Goal: Obtain resource: Download file/media

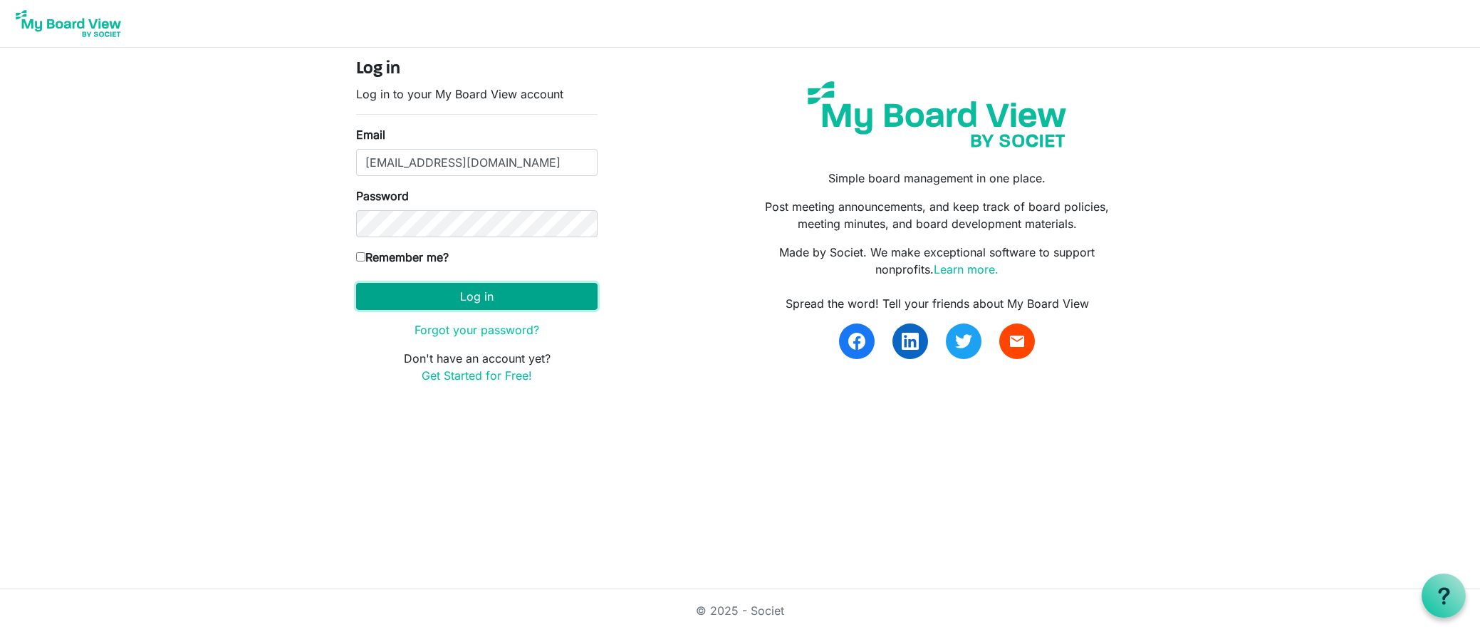
click at [486, 296] on button "Log in" at bounding box center [476, 296] width 241 height 27
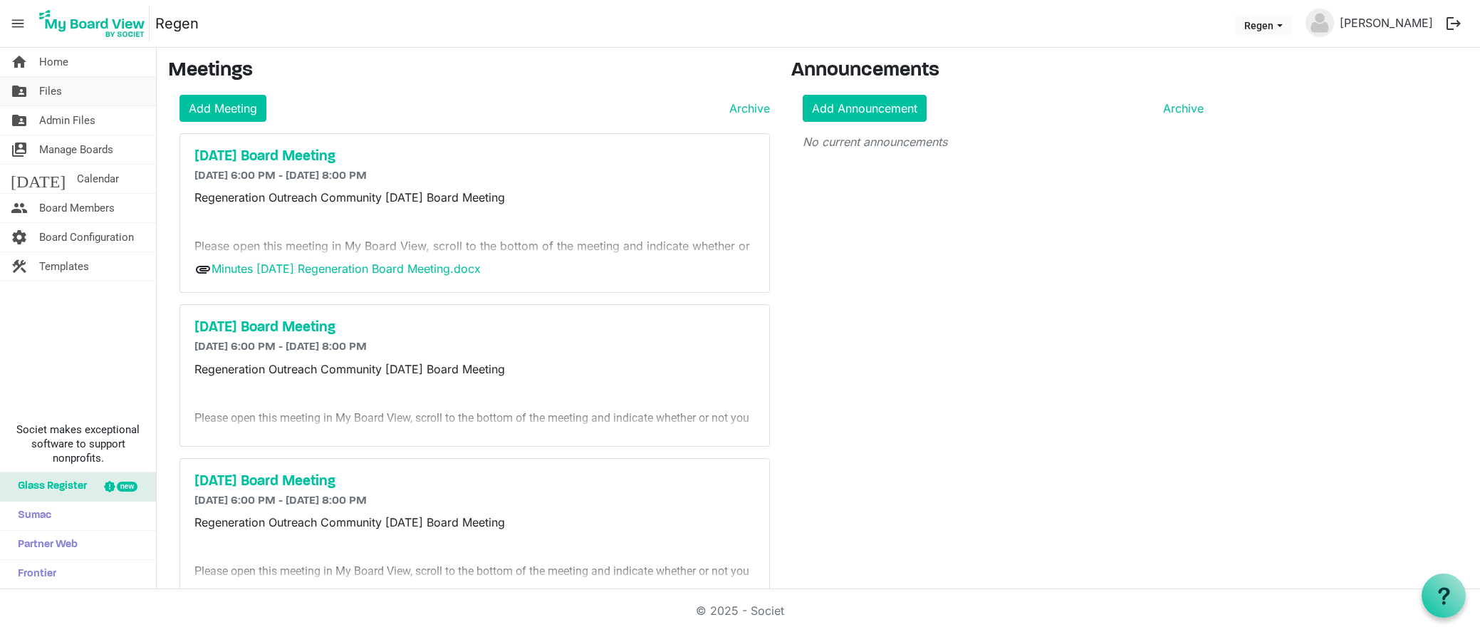
click at [58, 90] on span "Files" at bounding box center [50, 91] width 23 height 28
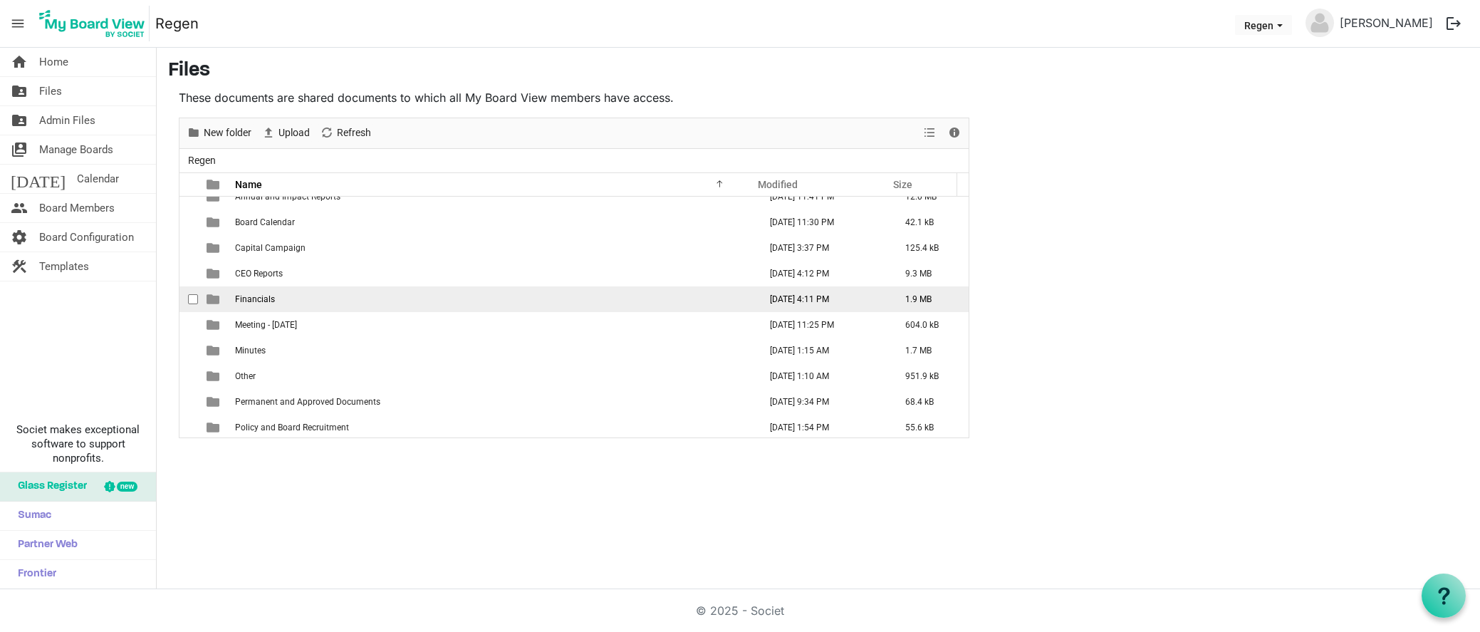
scroll to position [41, 0]
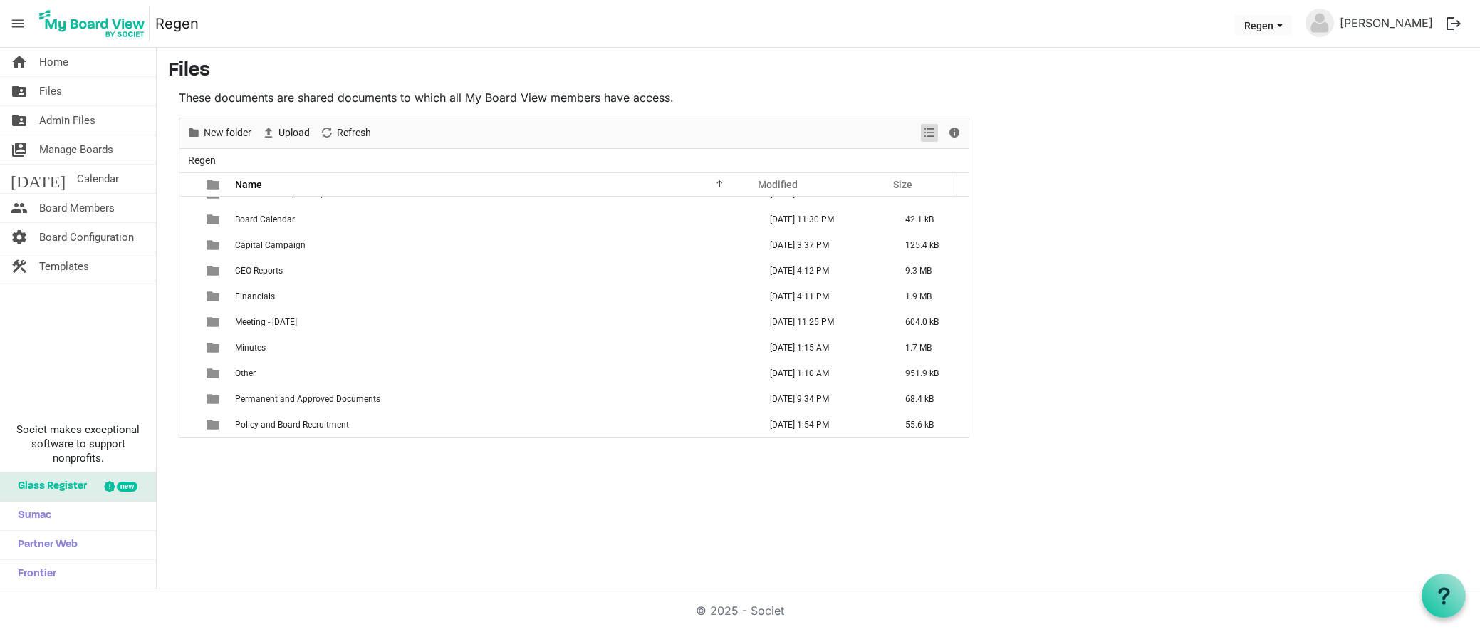
click at [932, 131] on span "View dropdownbutton" at bounding box center [929, 133] width 17 height 18
click at [905, 51] on main "Files These documents are shared documents to which all My Board View members h…" at bounding box center [818, 249] width 1323 height 402
click at [252, 347] on span "Minutes" at bounding box center [250, 348] width 31 height 10
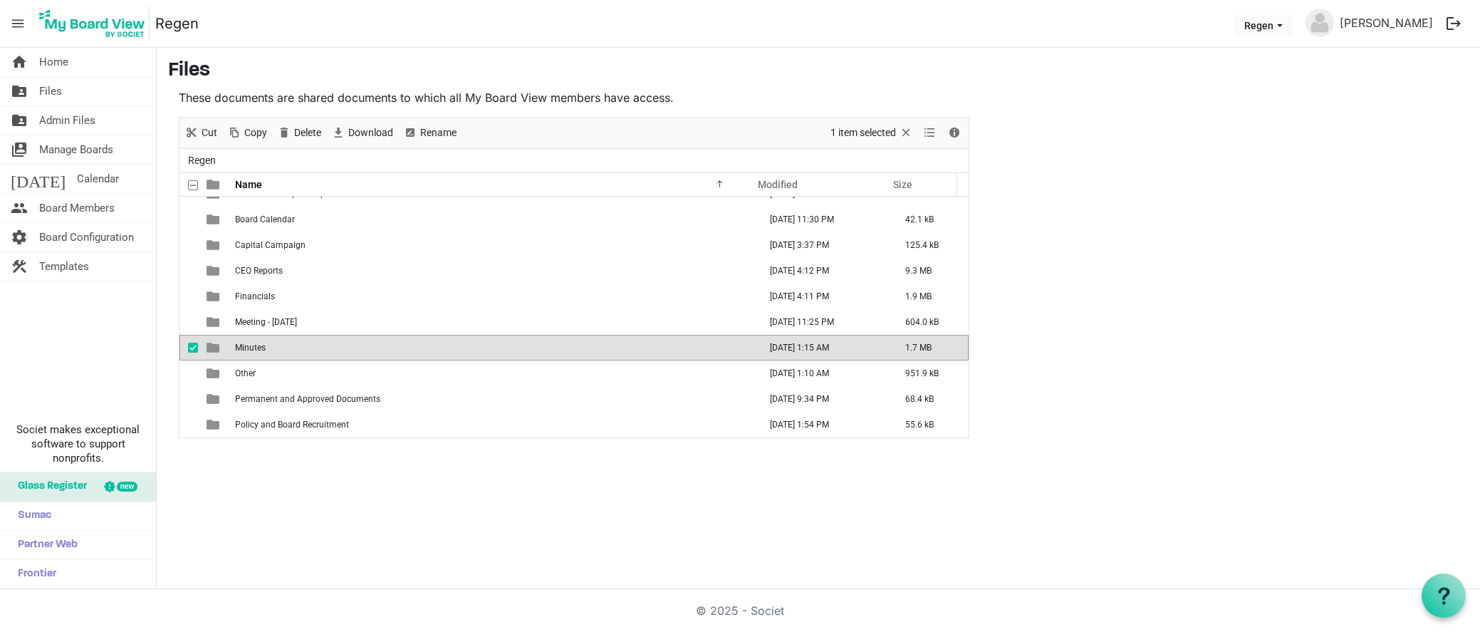
click at [257, 346] on span "Minutes" at bounding box center [250, 348] width 31 height 10
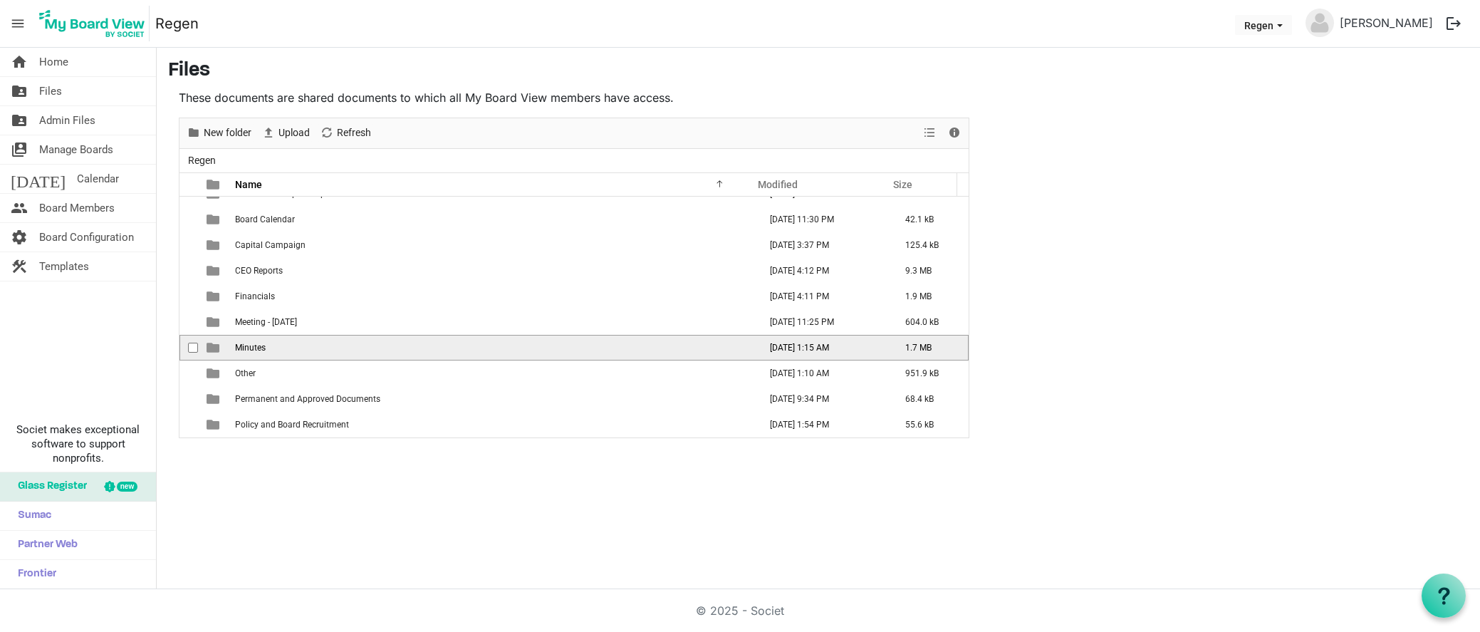
click at [257, 346] on span "Minutes" at bounding box center [250, 348] width 31 height 10
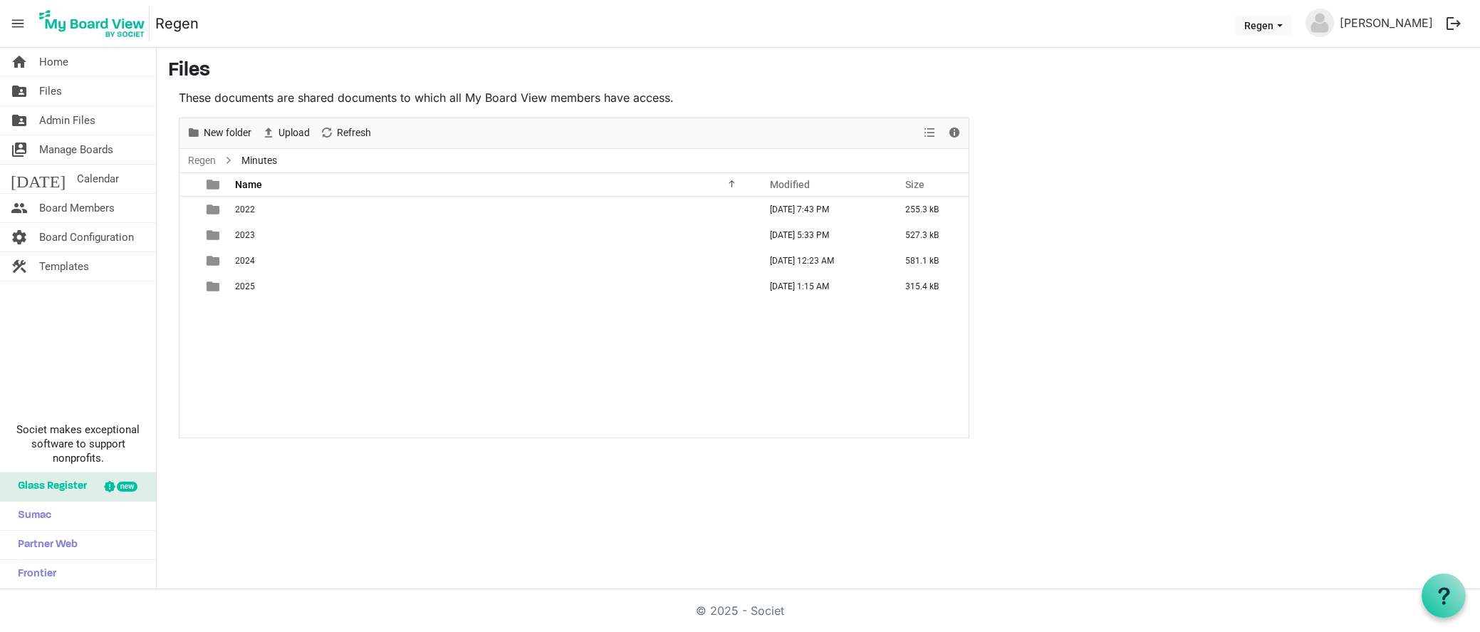
scroll to position [0, 0]
